Goal: Transaction & Acquisition: Purchase product/service

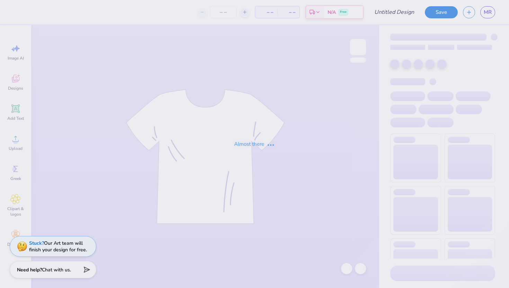
type input "COB Fall Bid Day 2025"
type input "24"
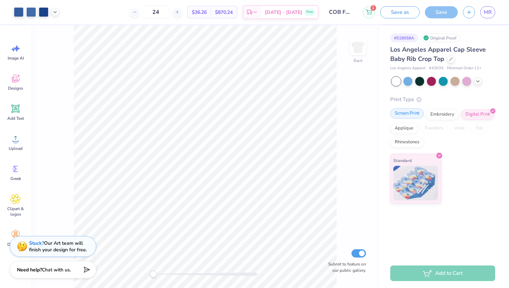
click at [415, 112] on div "Screen Print" at bounding box center [407, 113] width 34 height 10
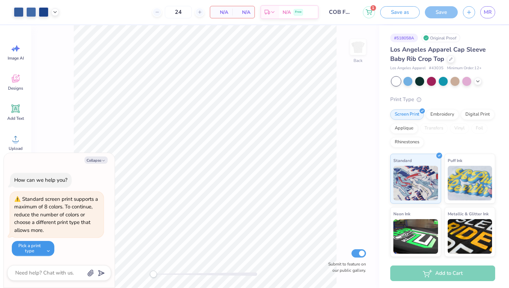
click at [43, 250] on button "Pick a print type" at bounding box center [33, 248] width 43 height 15
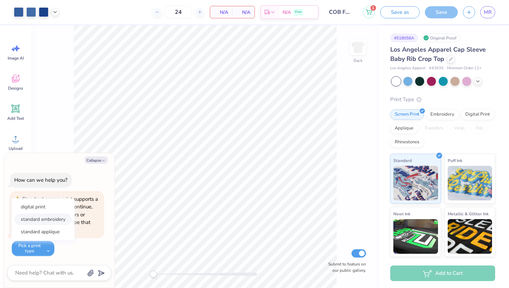
click at [49, 218] on button "standard embroidery" at bounding box center [43, 219] width 57 height 11
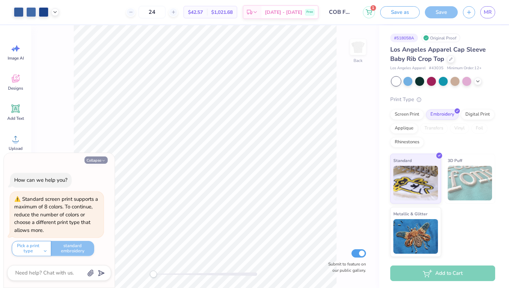
click at [96, 161] on button "Collapse" at bounding box center [95, 159] width 23 height 7
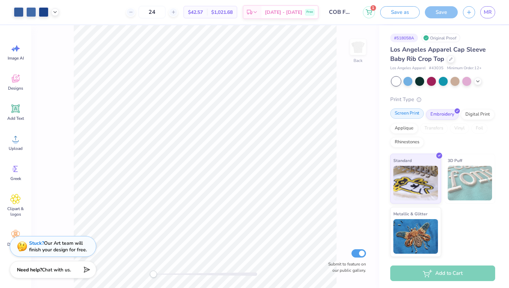
click at [414, 111] on div "Screen Print" at bounding box center [407, 113] width 34 height 10
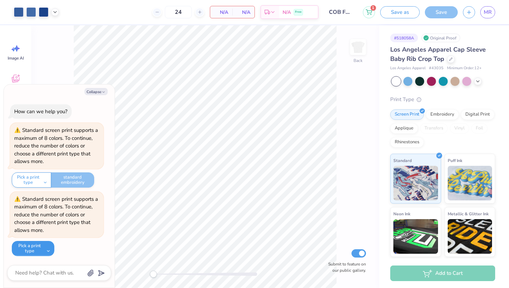
click at [43, 247] on button "Pick a print type" at bounding box center [33, 248] width 43 height 15
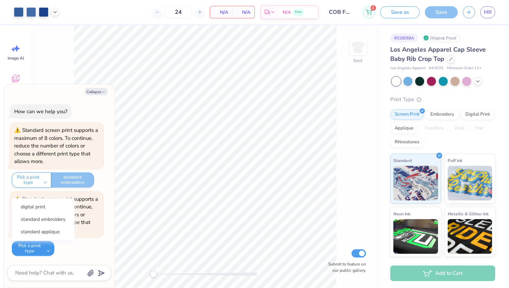
click at [43, 247] on button "Pick a print type" at bounding box center [33, 248] width 43 height 15
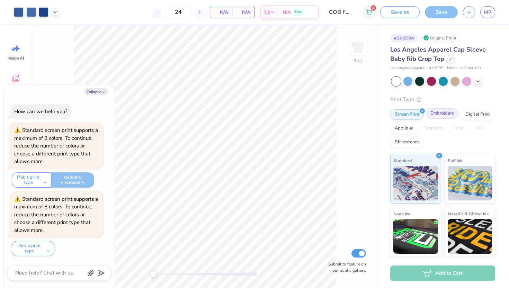
click at [432, 113] on div "Embroidery" at bounding box center [442, 113] width 33 height 10
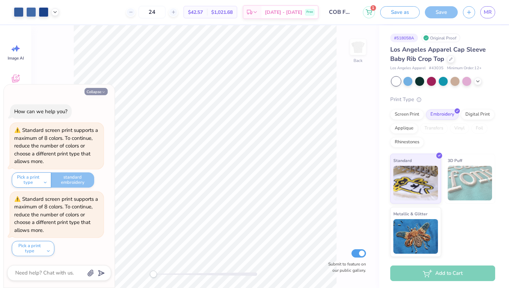
click at [97, 88] on button "Collapse" at bounding box center [95, 91] width 23 height 7
type textarea "x"
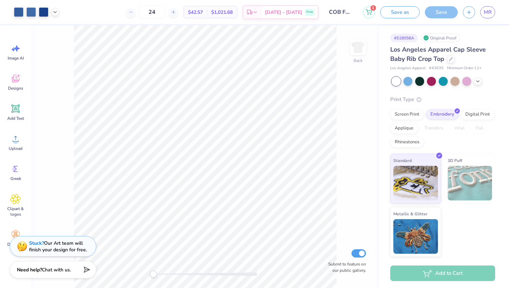
click at [446, 8] on div "Save" at bounding box center [441, 12] width 33 height 12
click at [369, 11] on icon at bounding box center [368, 11] width 6 height 6
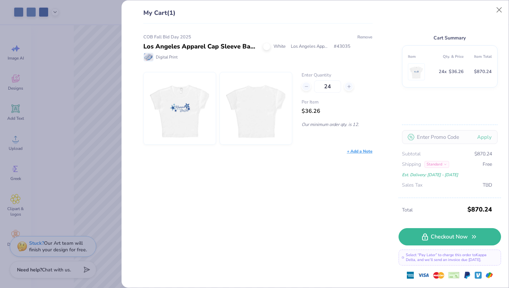
click at [367, 39] on button "Remove" at bounding box center [365, 37] width 16 height 6
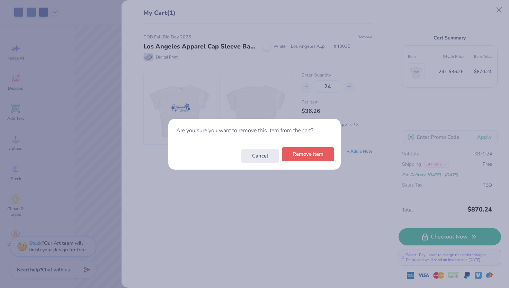
click at [314, 149] on button "Remove Item" at bounding box center [308, 154] width 52 height 14
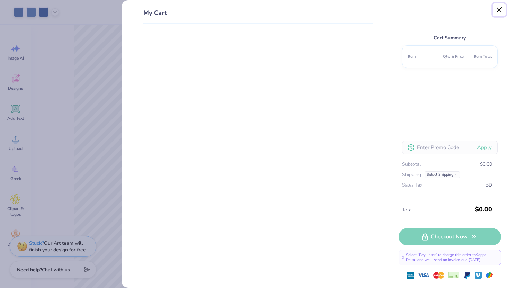
click at [502, 12] on button "Close" at bounding box center [498, 9] width 13 height 13
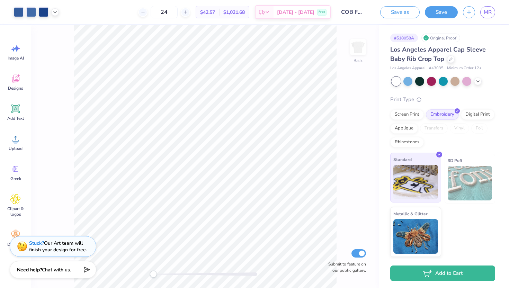
click at [432, 172] on img at bounding box center [415, 182] width 45 height 35
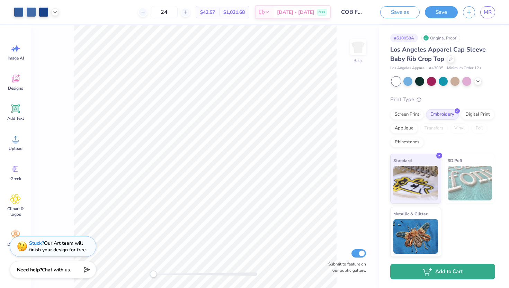
click at [444, 268] on button "Add to Cart" at bounding box center [442, 272] width 105 height 16
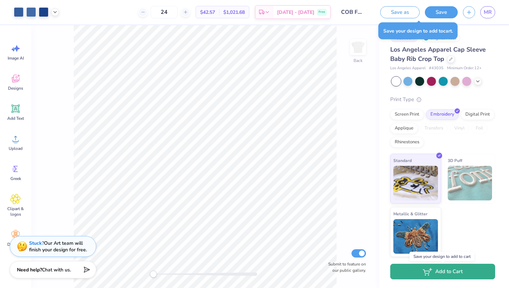
click at [444, 271] on button "Add to Cart" at bounding box center [442, 272] width 105 height 16
